Goal: Information Seeking & Learning: Learn about a topic

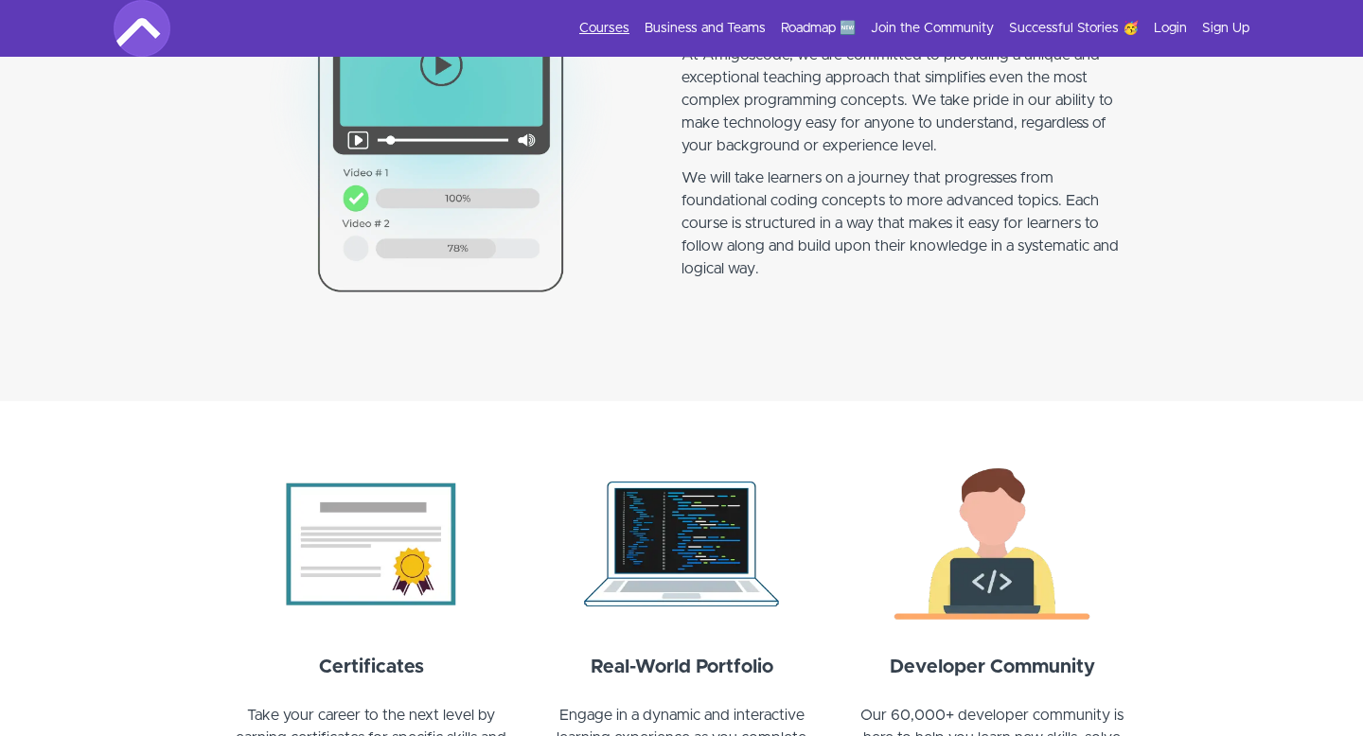
click at [621, 32] on link "Courses" at bounding box center [604, 28] width 50 height 19
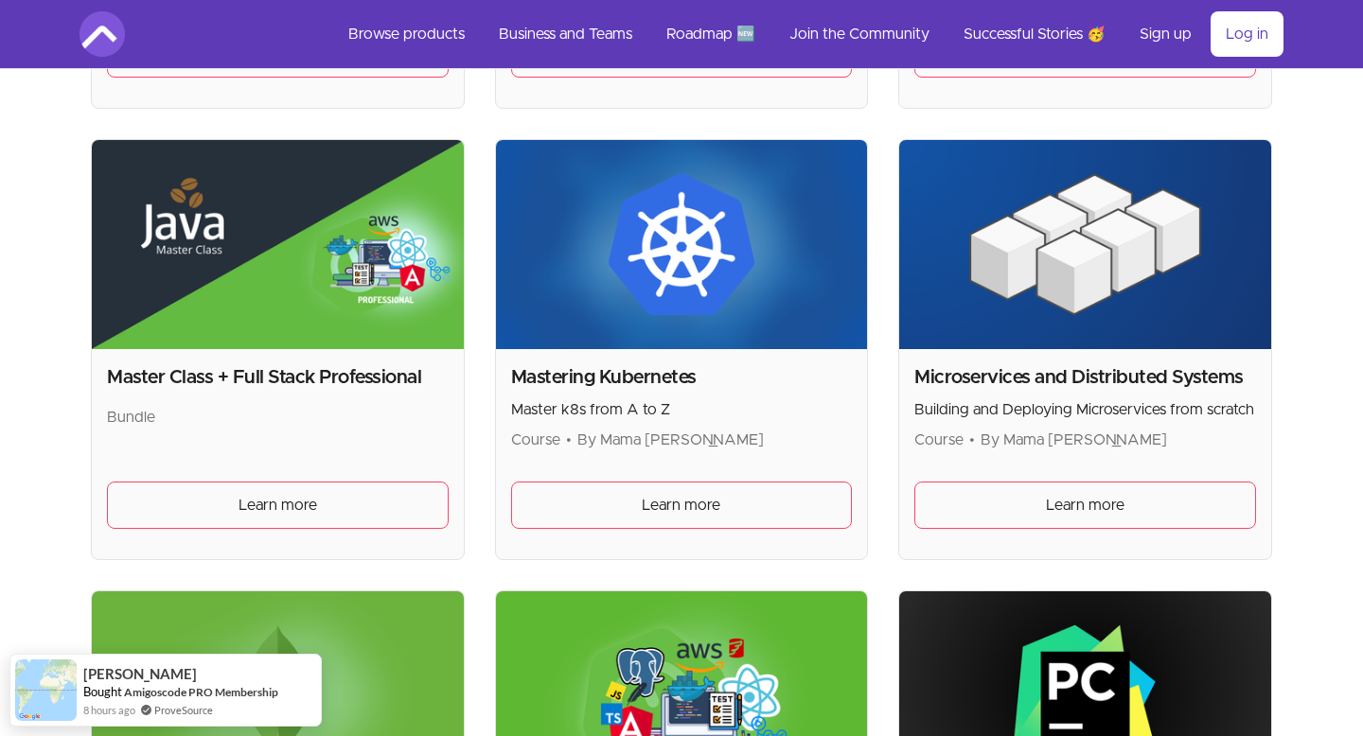
scroll to position [3192, 0]
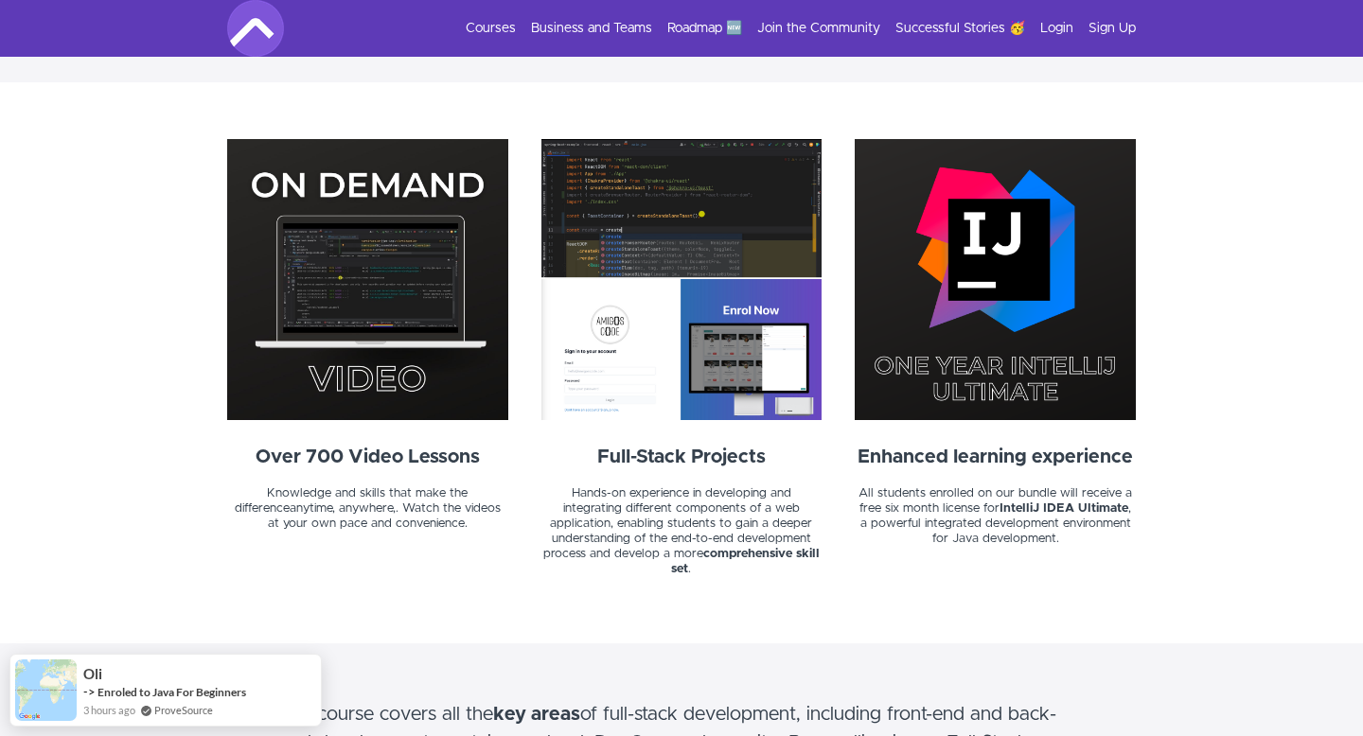
scroll to position [930, 0]
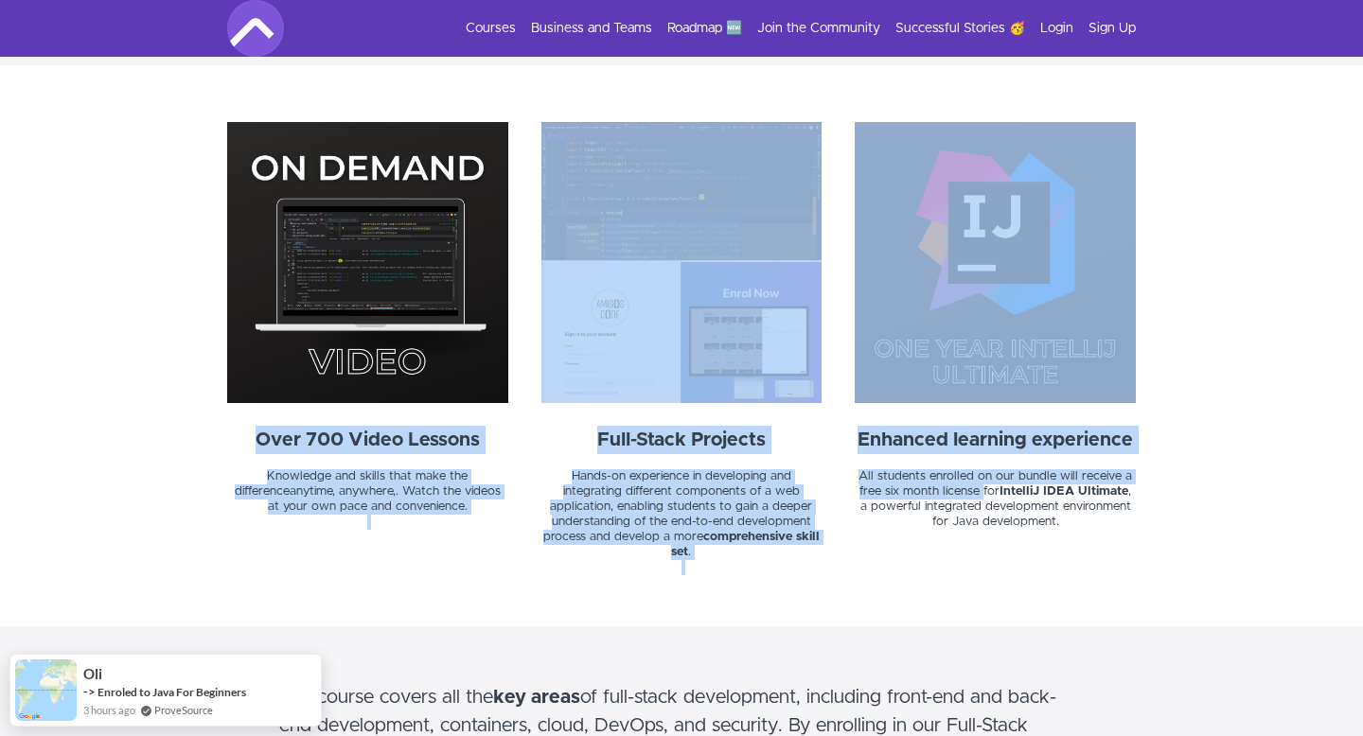
drag, startPoint x: 252, startPoint y: 445, endPoint x: 984, endPoint y: 493, distance: 734.0
click at [984, 494] on div "Over 700 Video Lessons Knowledge and skills that make the difference anytime, a…" at bounding box center [681, 360] width 908 height 476
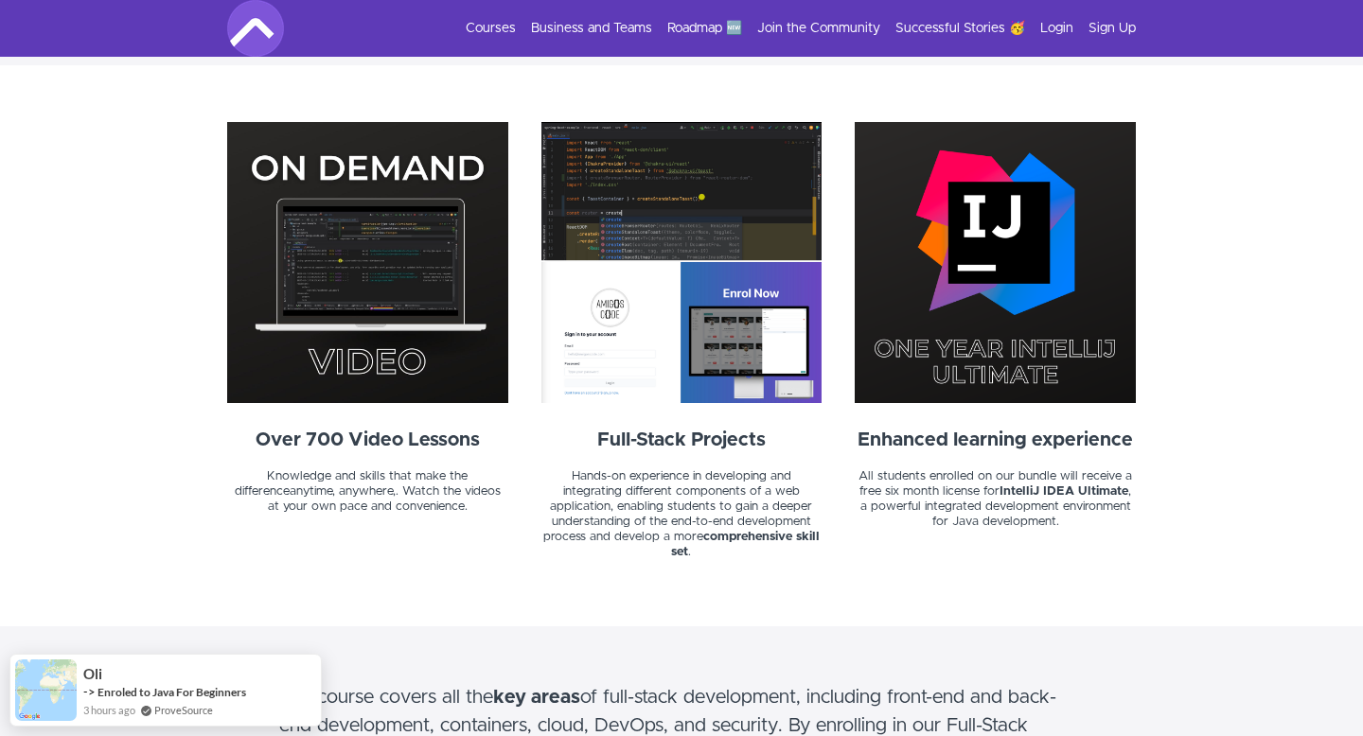
click at [972, 521] on h5 "All students enrolled on our bundle will receive a free six month license for I…" at bounding box center [994, 499] width 281 height 61
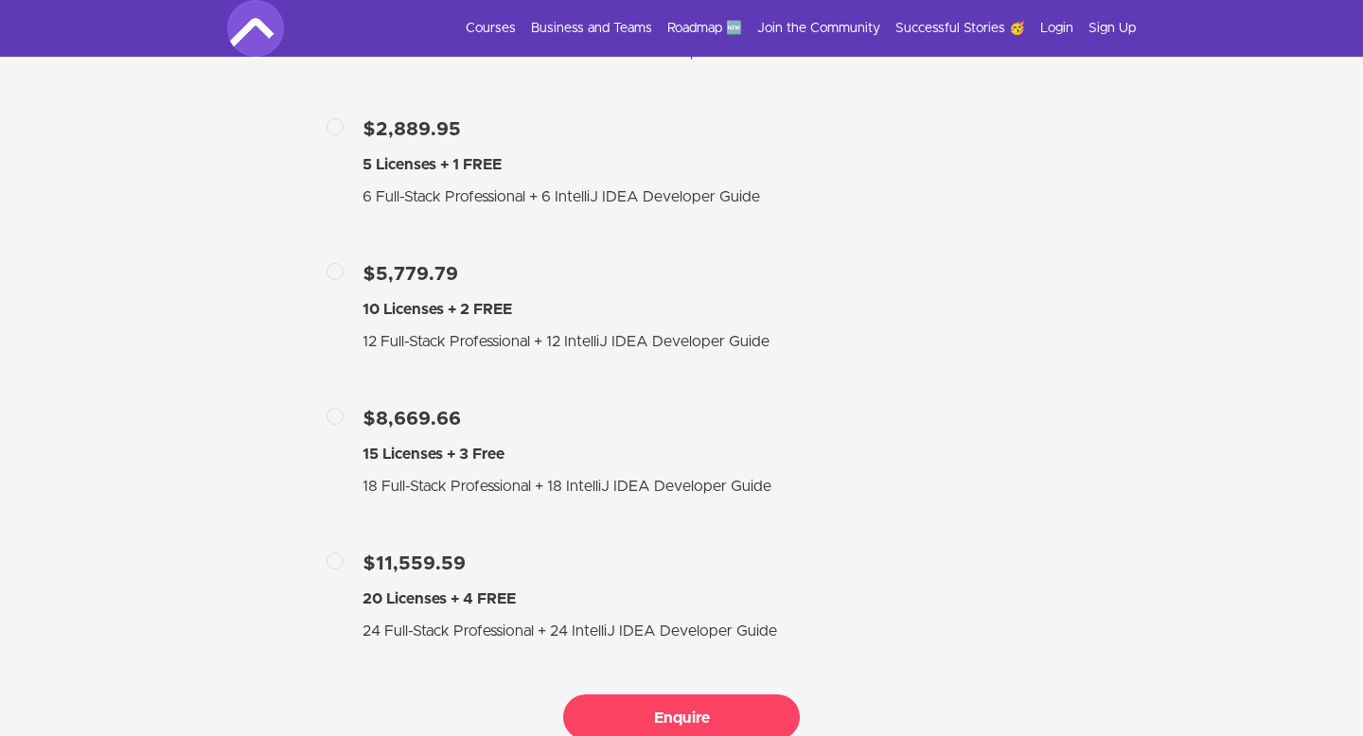
scroll to position [4107, 0]
